Goal: Find specific page/section: Find specific page/section

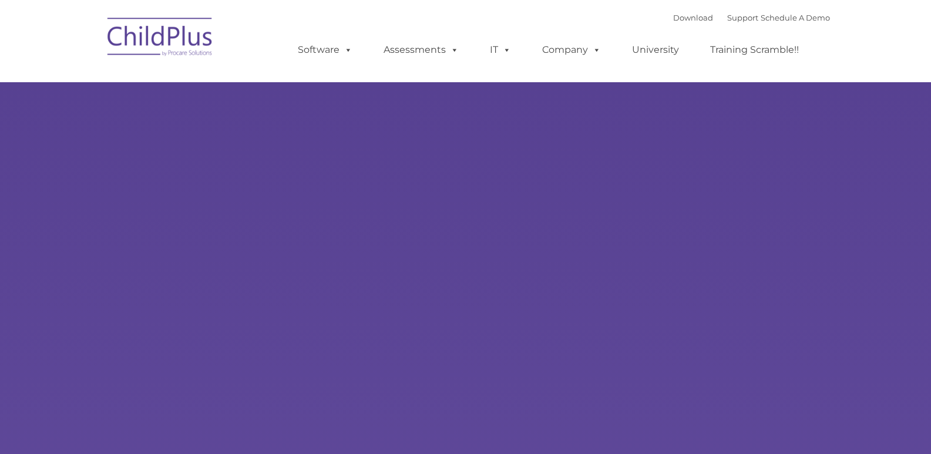
select select "MEDIUM"
type input ""
select select "MEDIUM"
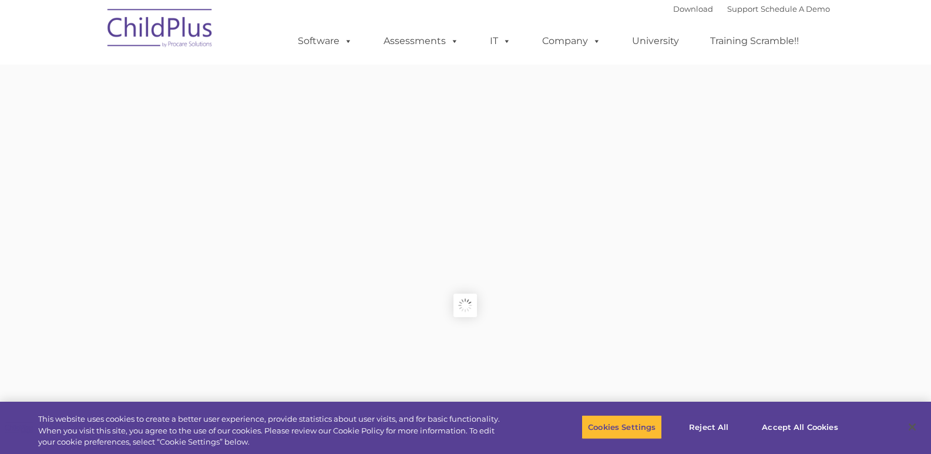
type input ""
